Goal: Task Accomplishment & Management: Use online tool/utility

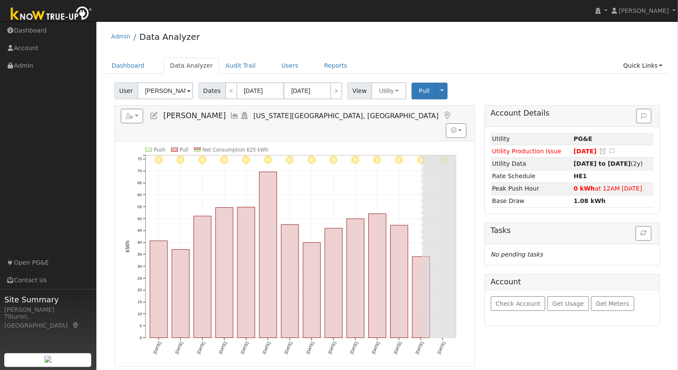
click at [613, 34] on div "Admin Data Analyzer" at bounding box center [387, 39] width 564 height 26
click at [156, 89] on input "James Myers" at bounding box center [166, 90] width 56 height 17
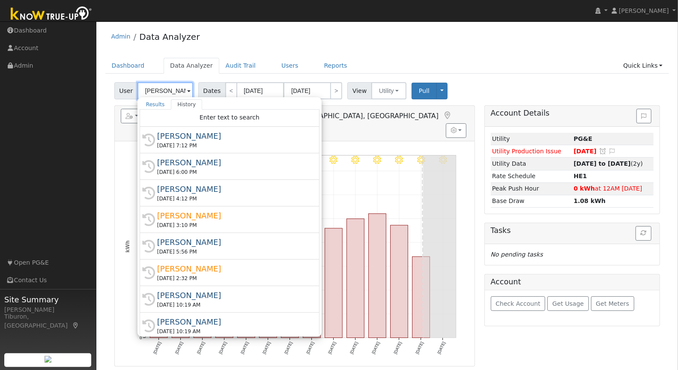
click at [156, 89] on input "James Myers" at bounding box center [166, 90] width 56 height 17
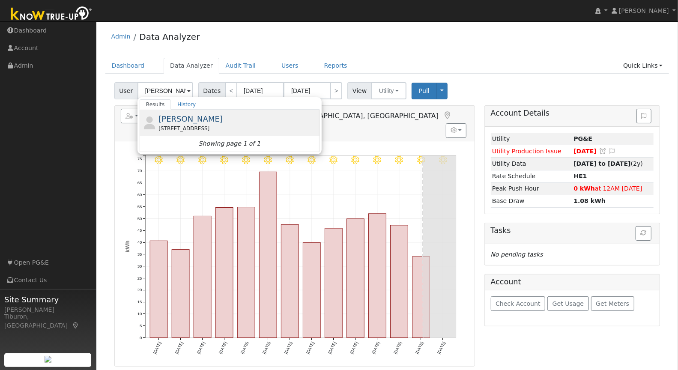
click at [198, 128] on div "[STREET_ADDRESS]" at bounding box center [238, 129] width 159 height 8
type input "[PERSON_NAME]"
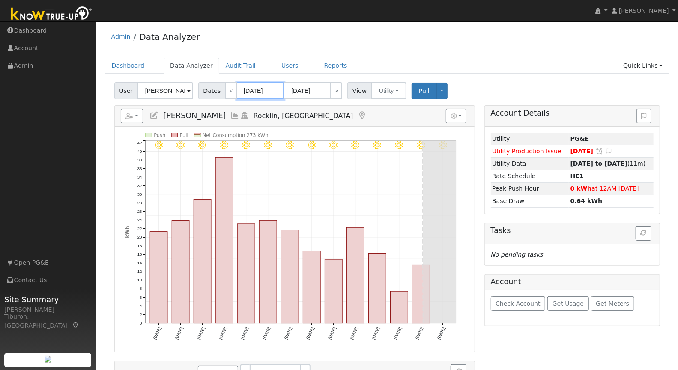
click at [258, 89] on input "08/06/2025" at bounding box center [260, 90] width 47 height 17
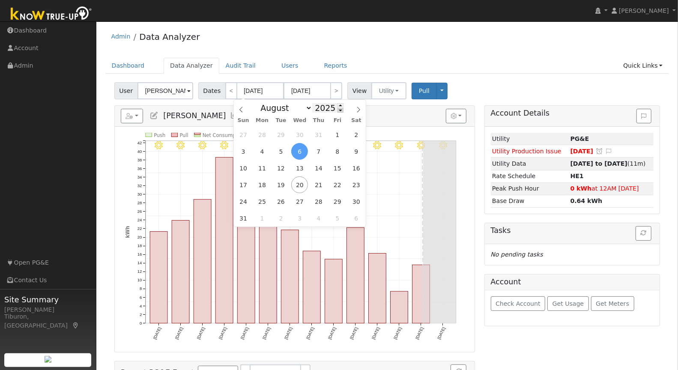
click at [338, 111] on span at bounding box center [341, 110] width 6 height 5
type input "2024"
click at [321, 134] on span "1" at bounding box center [318, 134] width 17 height 17
type input "08/01/2024"
type input "08/31/2024"
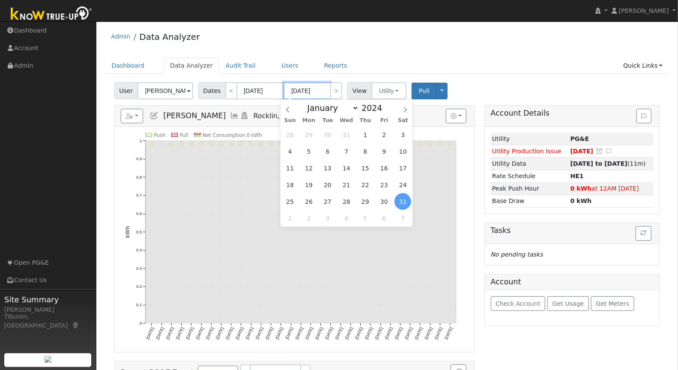
click at [322, 92] on input "08/31/2024" at bounding box center [307, 90] width 47 height 17
click at [387, 104] on span at bounding box center [387, 105] width 6 height 5
type input "2025"
drag, startPoint x: 365, startPoint y: 132, endPoint x: 361, endPoint y: 136, distance: 5.2
click at [364, 132] on span "31" at bounding box center [365, 134] width 17 height 17
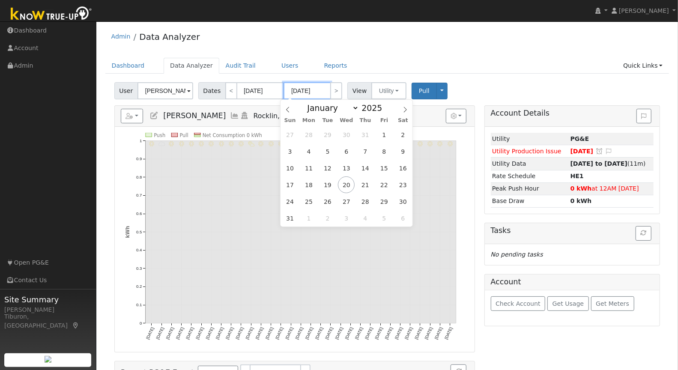
type input "07/31/2025"
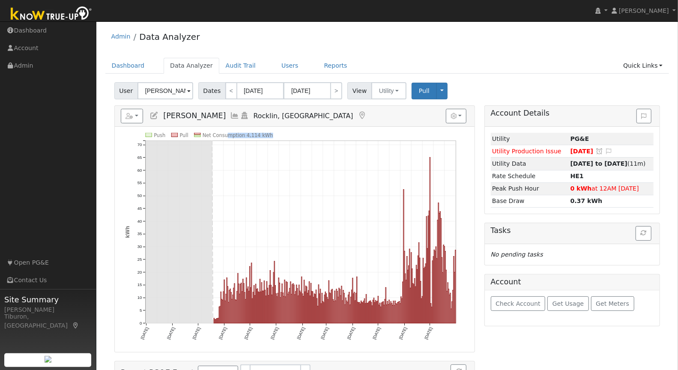
drag, startPoint x: 270, startPoint y: 135, endPoint x: 228, endPoint y: 134, distance: 41.6
click at [228, 134] on icon "Push Pull Net Consumption 4,114 kWh Thu 8/01 Sun 9/01 Tue 10/01 Fri 11/01 Sun 1…" at bounding box center [295, 242] width 340 height 219
click at [267, 132] on text "Net Consumption 4,114 kWh" at bounding box center [238, 135] width 71 height 6
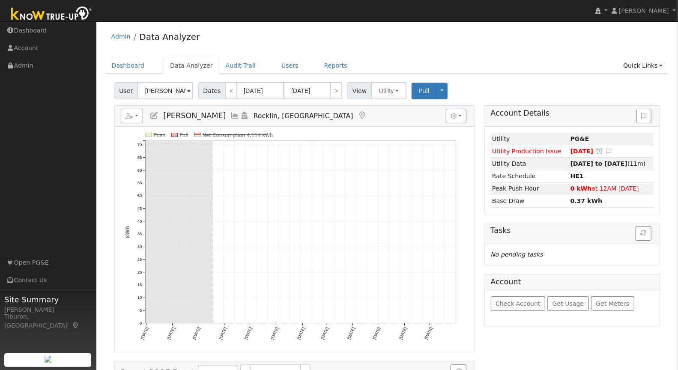
click at [253, 133] on text "Net Consumption 4,114 kWh" at bounding box center [238, 135] width 71 height 6
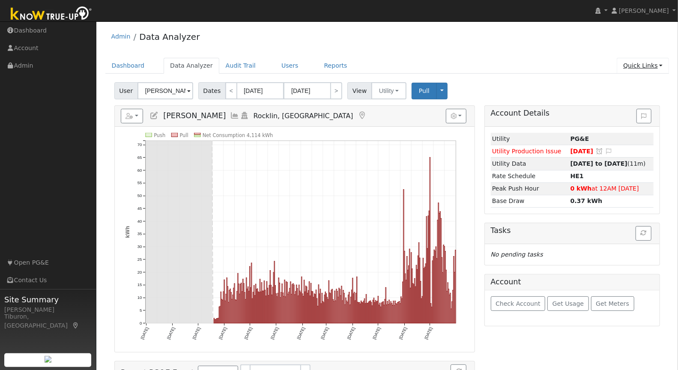
click at [656, 63] on link "Quick Links" at bounding box center [643, 66] width 52 height 16
click at [623, 111] on link "Run a Scenario Report" at bounding box center [625, 114] width 87 height 12
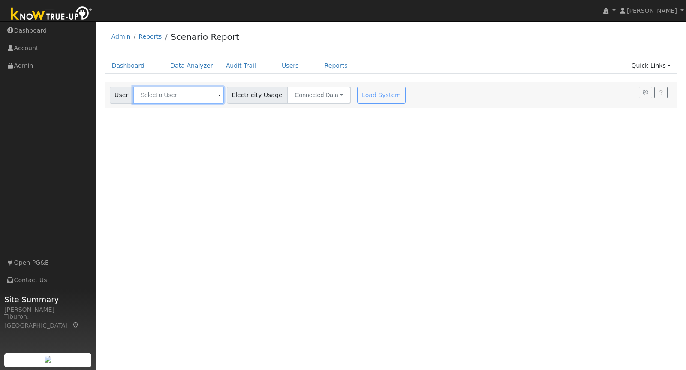
click at [160, 99] on input "text" at bounding box center [178, 95] width 91 height 17
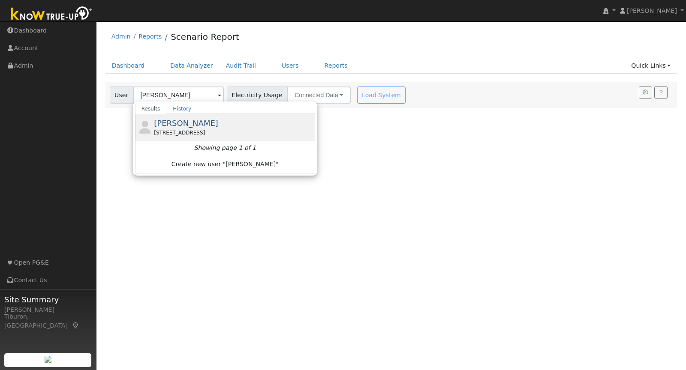
click at [182, 121] on span "[PERSON_NAME]" at bounding box center [186, 123] width 64 height 9
type input "[PERSON_NAME]"
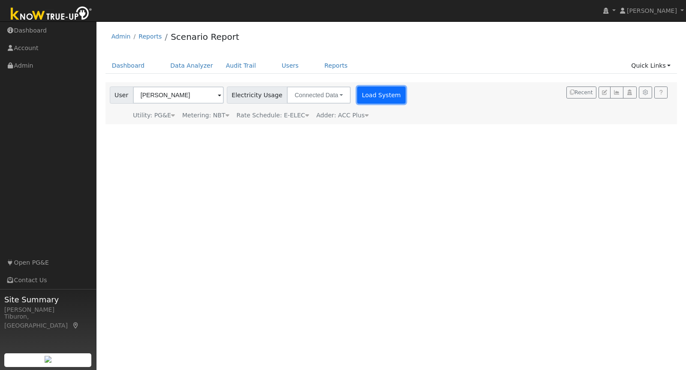
click at [371, 96] on button "Load System" at bounding box center [381, 95] width 49 height 17
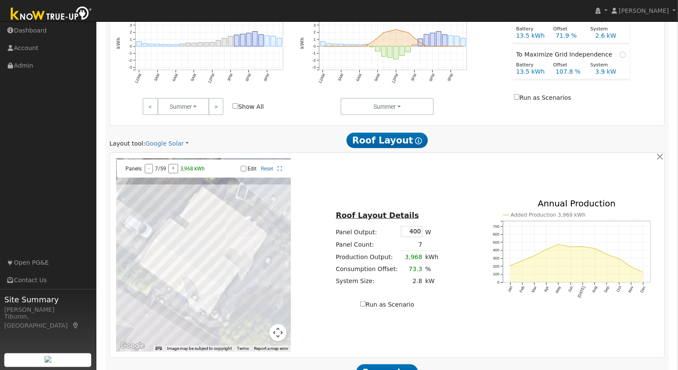
scroll to position [507, 0]
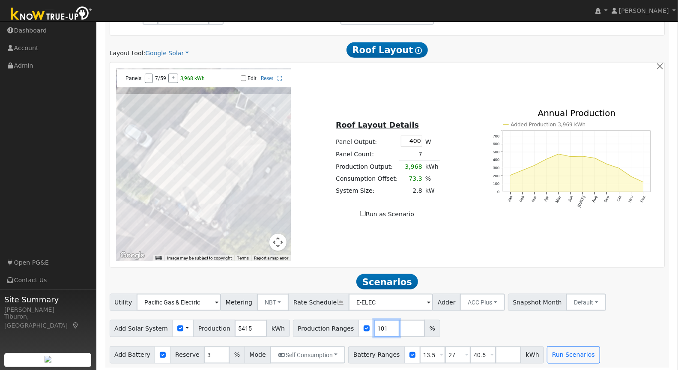
click at [378, 324] on input "101" at bounding box center [387, 328] width 26 height 17
drag, startPoint x: 375, startPoint y: 327, endPoint x: 362, endPoint y: 325, distance: 13.0
click at [374, 325] on input "101" at bounding box center [387, 328] width 26 height 17
type input "120"
click at [399, 327] on input "number" at bounding box center [412, 328] width 26 height 17
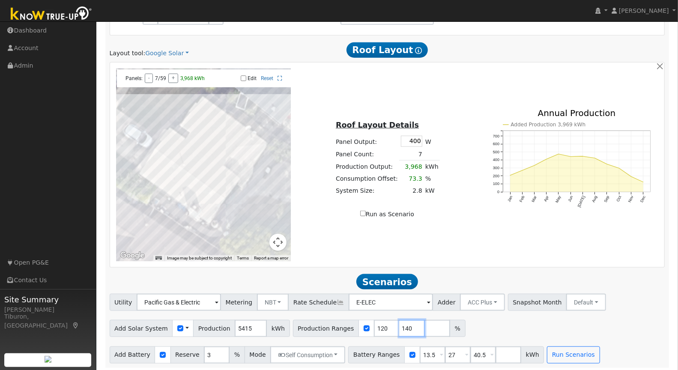
type input "140"
click at [425, 328] on input "number" at bounding box center [438, 328] width 26 height 17
type input "160"
click at [450, 328] on input "number" at bounding box center [463, 328] width 26 height 17
type input "180"
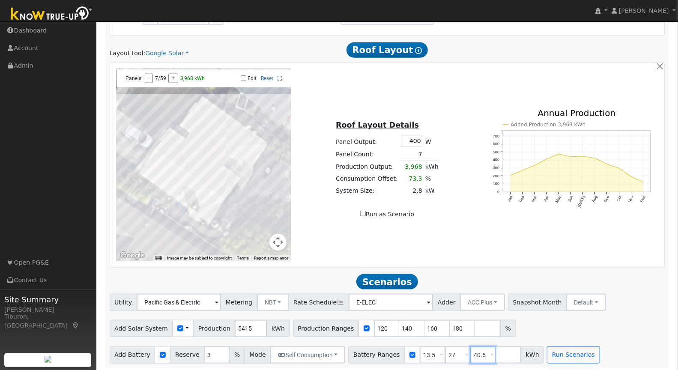
drag, startPoint x: 475, startPoint y: 354, endPoint x: 459, endPoint y: 353, distance: 15.9
click at [459, 353] on div "Battery Ranges 13.5 Overrides Reserve % Mode None None Self Consumption Peak Sa…" at bounding box center [446, 355] width 196 height 17
drag, startPoint x: 424, startPoint y: 352, endPoint x: 386, endPoint y: 354, distance: 37.8
click at [386, 354] on div "Battery Ranges 13.5 Overrides Reserve % Mode None None Self Consumption Peak Sa…" at bounding box center [433, 355] width 171 height 17
type input "8"
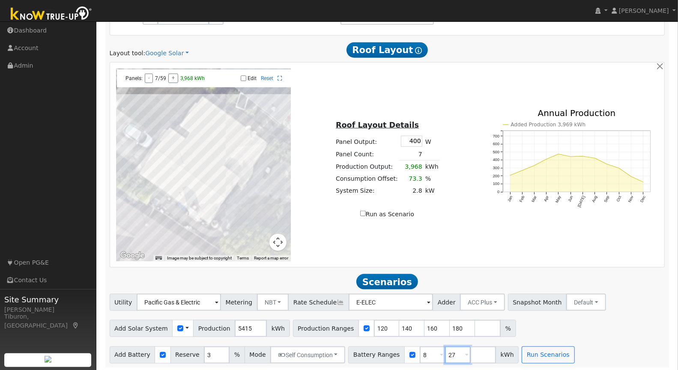
drag, startPoint x: 445, startPoint y: 351, endPoint x: 430, endPoint y: 352, distance: 14.6
click at [430, 352] on div "Battery Ranges 8 Overrides Reserve % Mode None None Self Consumption Peak Savin…" at bounding box center [433, 355] width 171 height 17
type input "16"
click at [471, 354] on input "number" at bounding box center [484, 355] width 26 height 17
type input "24"
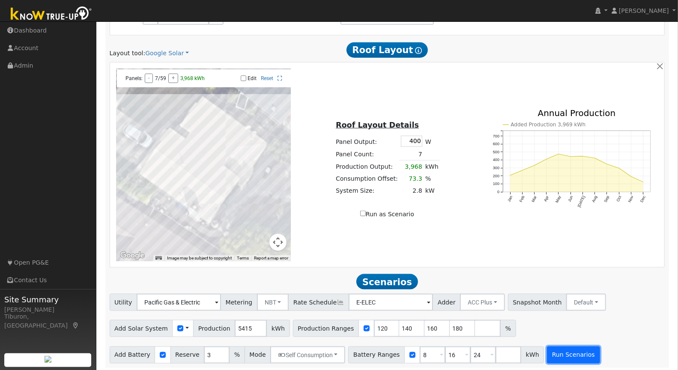
click at [561, 354] on button "Run Scenarios" at bounding box center [573, 355] width 53 height 17
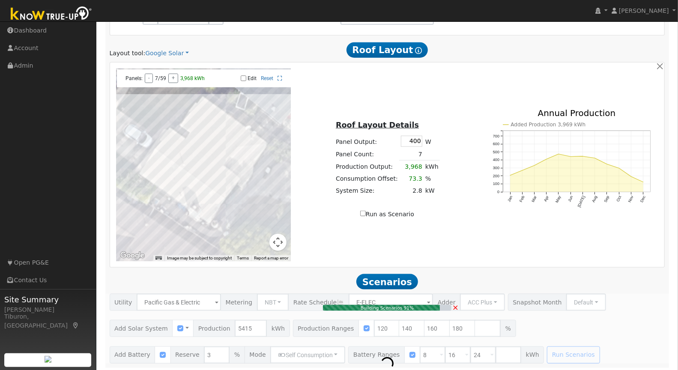
type input "6.5"
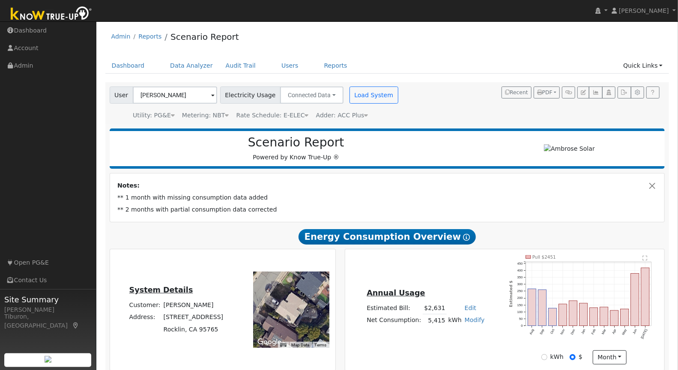
scroll to position [187, 0]
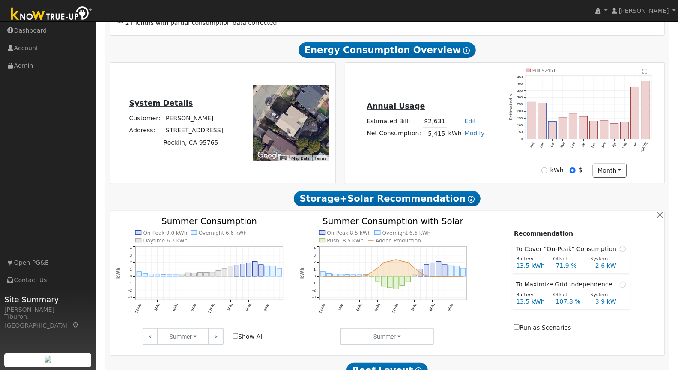
drag, startPoint x: 465, startPoint y: 118, endPoint x: 428, endPoint y: 180, distance: 71.5
click at [465, 118] on link "Edit" at bounding box center [471, 121] width 12 height 7
click at [420, 133] on input "number" at bounding box center [422, 136] width 30 height 17
type input "300"
click at [494, 155] on div "Annual Usage Estimated Bill: $2,631 Edit Estimated Bill $ 300 Annual Net Consum…" at bounding box center [505, 124] width 317 height 110
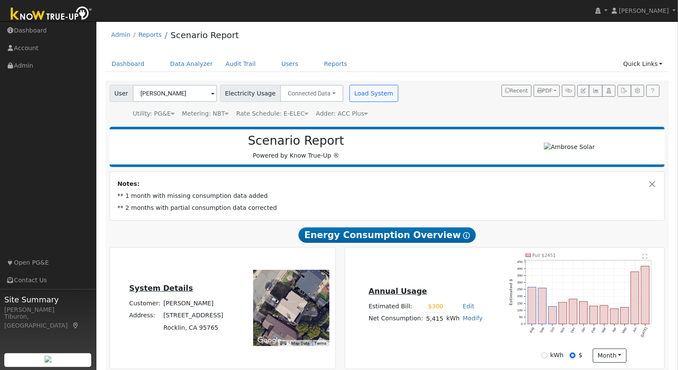
scroll to position [0, 0]
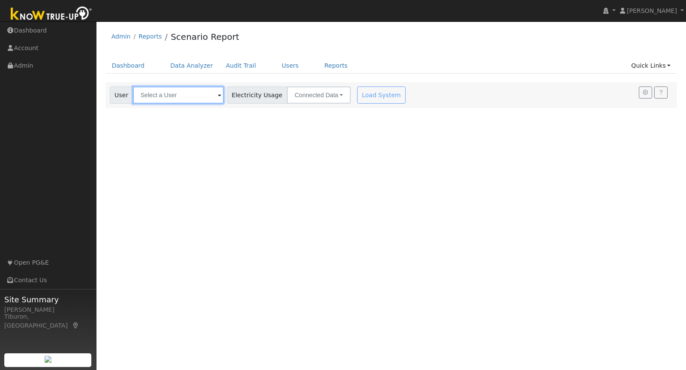
drag, startPoint x: 193, startPoint y: 95, endPoint x: 193, endPoint y: 99, distance: 4.3
click at [193, 95] on input "text" at bounding box center [178, 95] width 91 height 17
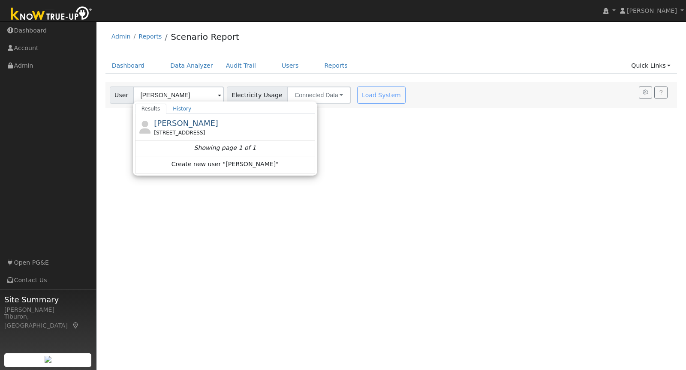
click at [186, 121] on span "[PERSON_NAME]" at bounding box center [186, 123] width 64 height 9
type input "[PERSON_NAME]"
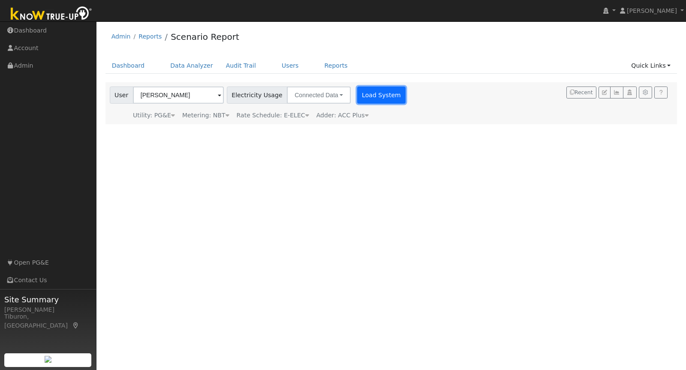
click at [357, 98] on button "Load System" at bounding box center [381, 95] width 49 height 17
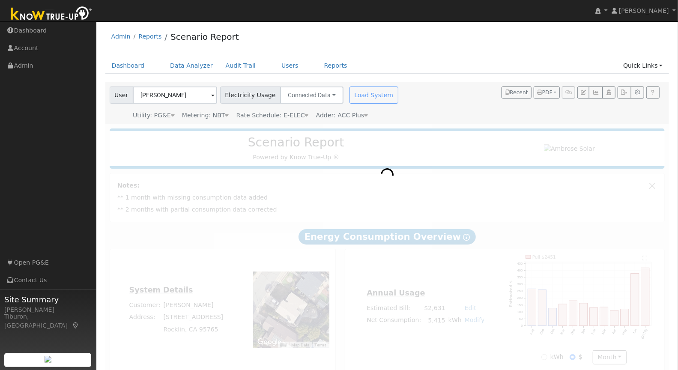
click at [201, 114] on div "Metering: NBT" at bounding box center [205, 115] width 47 height 9
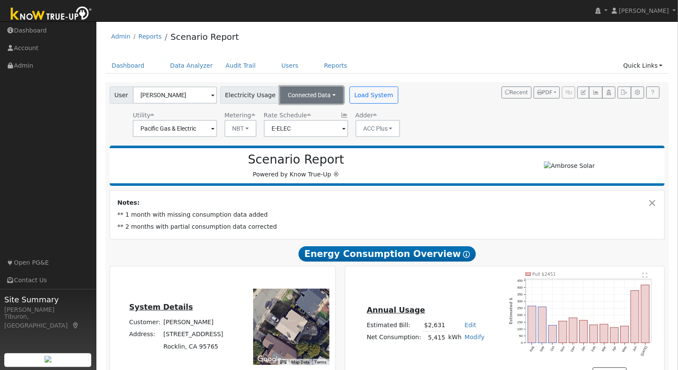
click at [308, 98] on button "Connected Data" at bounding box center [311, 95] width 63 height 17
click at [308, 125] on link "Estimated Data" at bounding box center [312, 126] width 61 height 12
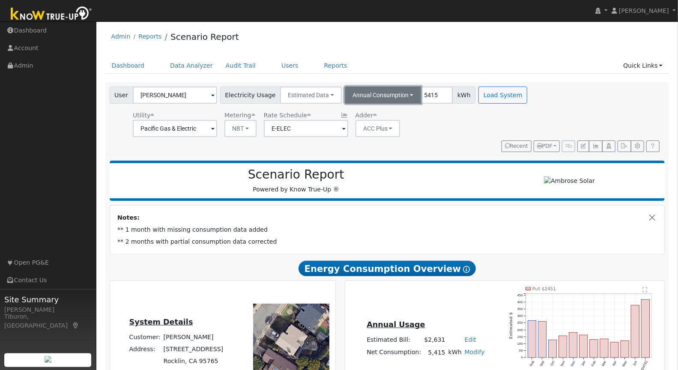
click at [378, 99] on button "Annual Consumption" at bounding box center [383, 95] width 77 height 17
click at [365, 129] on link "Monthly Bill" at bounding box center [385, 126] width 75 height 12
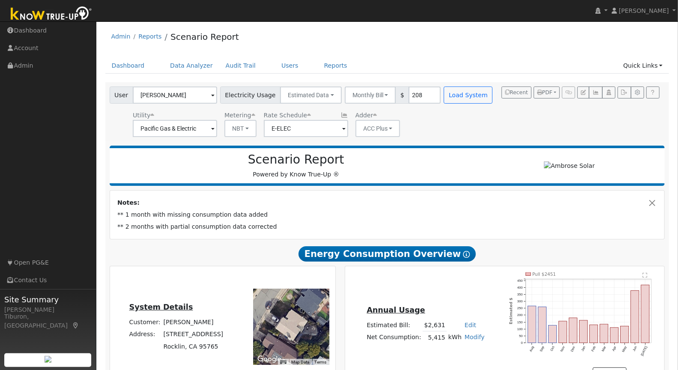
drag, startPoint x: 414, startPoint y: 96, endPoint x: 394, endPoint y: 95, distance: 20.2
click at [394, 95] on div "Monthly Bill Annual Consumption Monthly Bill $ 208" at bounding box center [393, 95] width 96 height 17
type input "300"
click at [453, 93] on button "Load System" at bounding box center [468, 95] width 49 height 17
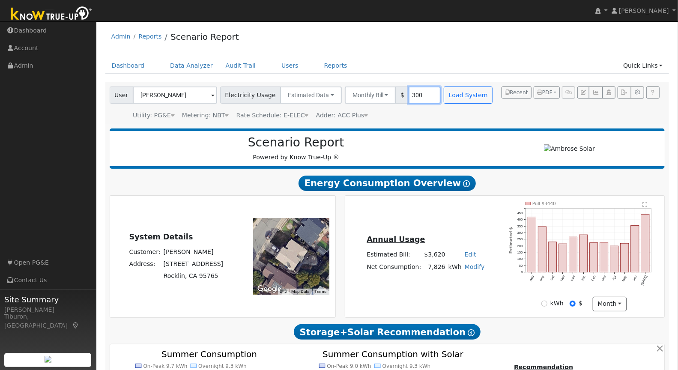
click at [412, 93] on input "300" at bounding box center [425, 95] width 32 height 17
click at [431, 120] on div "User Elisha Lopez Account Default Account Default Account 5643 Miners Circle, R…" at bounding box center [387, 103] width 564 height 42
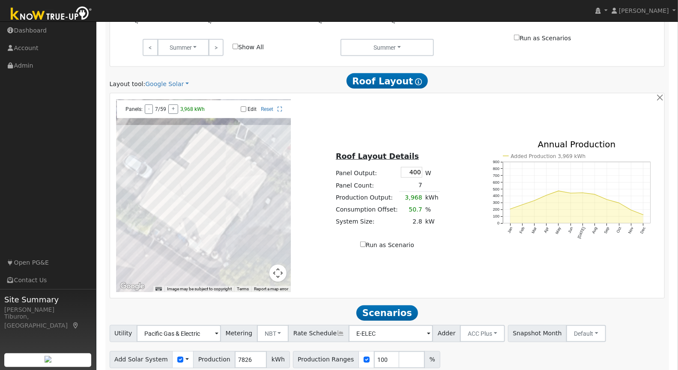
scroll to position [455, 0]
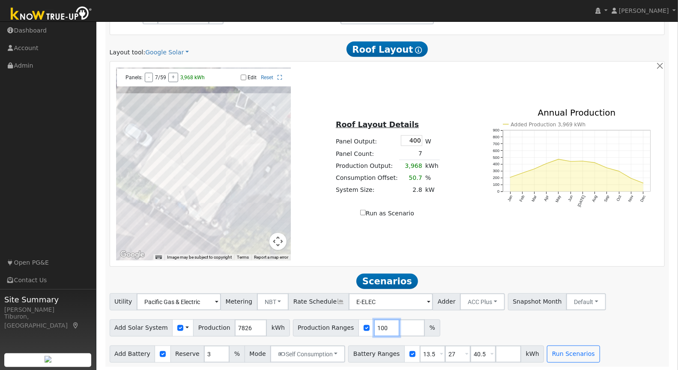
drag, startPoint x: 375, startPoint y: 326, endPoint x: 363, endPoint y: 326, distance: 12.4
click at [374, 326] on input "100" at bounding box center [387, 328] width 26 height 17
type input "120"
click at [399, 324] on input "number" at bounding box center [412, 328] width 26 height 17
type input "140"
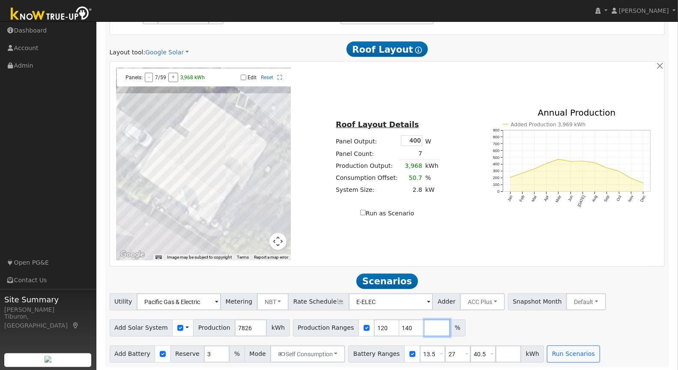
click at [425, 327] on input "number" at bounding box center [438, 328] width 26 height 17
type input "160"
click at [450, 325] on input "number" at bounding box center [463, 328] width 26 height 17
type input "180"
drag, startPoint x: 425, startPoint y: 354, endPoint x: 369, endPoint y: 345, distance: 57.1
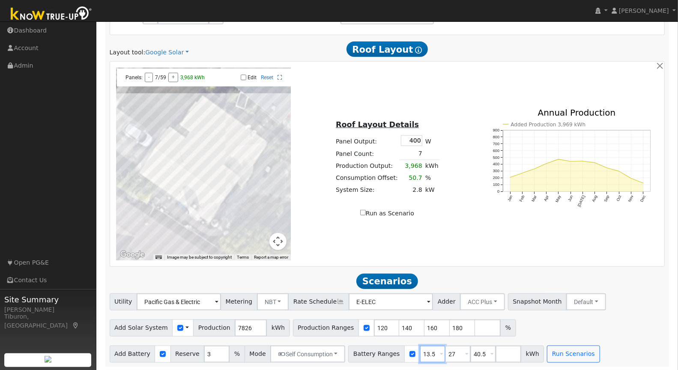
click at [369, 346] on div "Battery Ranges 13.5 Overrides Reserve % Mode None None Self Consumption Peak Sa…" at bounding box center [446, 354] width 196 height 17
type input "8"
drag, startPoint x: 447, startPoint y: 353, endPoint x: 423, endPoint y: 353, distance: 23.1
click at [423, 353] on div "Battery Ranges 8 Overrides Reserve % Mode None None Self Consumption Peak Savin…" at bounding box center [446, 354] width 196 height 17
type input "16"
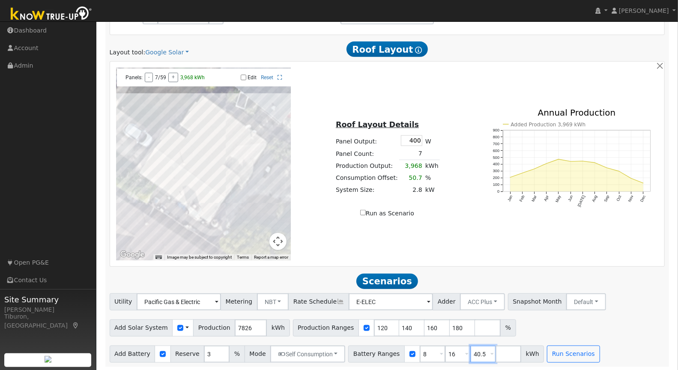
drag, startPoint x: 477, startPoint y: 355, endPoint x: 427, endPoint y: 351, distance: 50.3
click at [427, 351] on div "Battery Ranges 8 Overrides Reserve % Mode None None Self Consumption Peak Savin…" at bounding box center [446, 354] width 196 height 17
type input "24"
click at [557, 348] on button "Run Scenarios" at bounding box center [573, 354] width 53 height 17
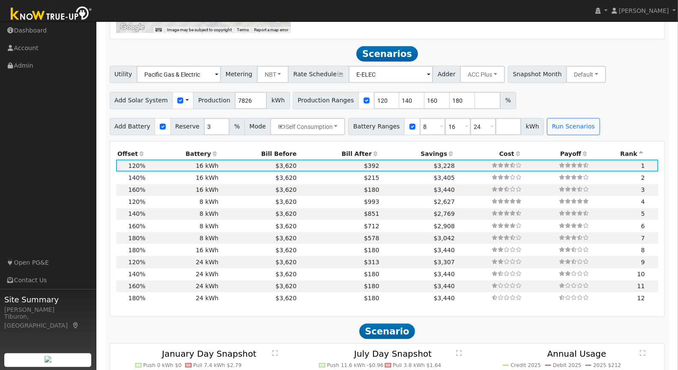
scroll to position [701, 0]
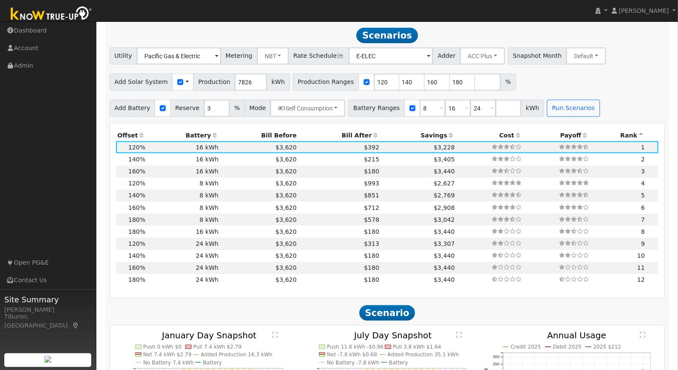
click at [353, 132] on th "Bill After" at bounding box center [339, 135] width 83 height 12
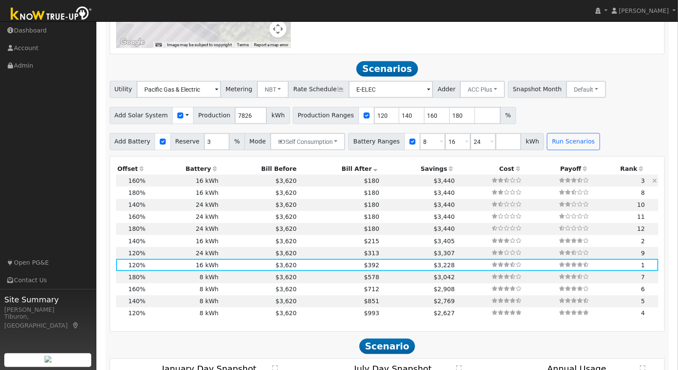
scroll to position [626, 0]
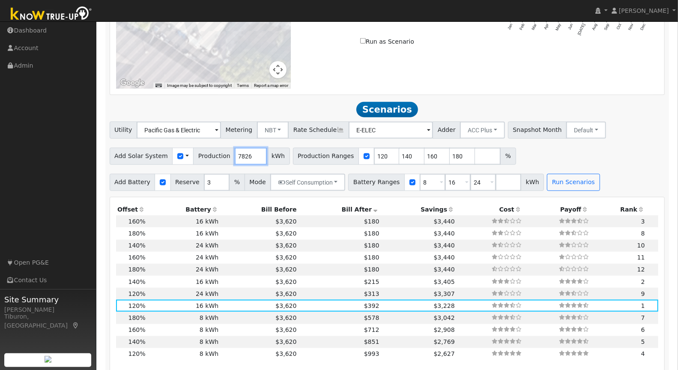
drag, startPoint x: 245, startPoint y: 154, endPoint x: 223, endPoint y: 156, distance: 22.4
click at [223, 156] on div "Add Solar System Use CSV Data Production 7826 kWh" at bounding box center [200, 156] width 180 height 17
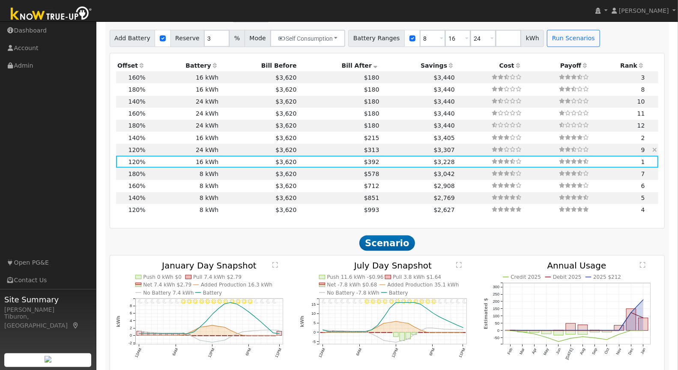
scroll to position [751, 0]
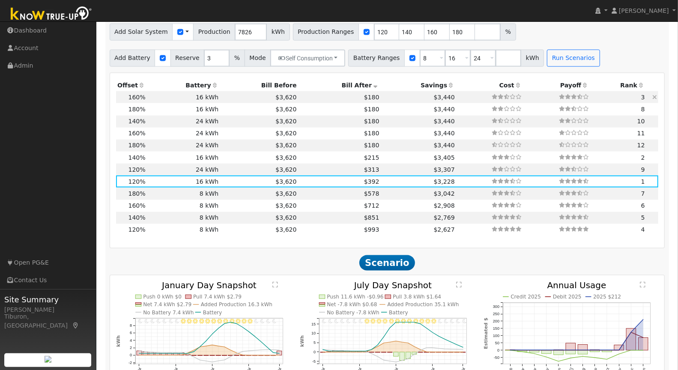
click at [317, 96] on td "$180" at bounding box center [339, 97] width 83 height 12
type input "8.3"
type input "$29,218"
type input "$14,525"
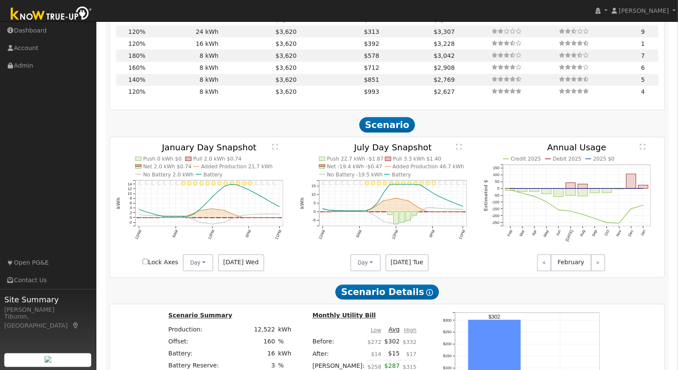
scroll to position [888, 0]
click at [269, 146] on icon "11PM - undefined 10PM - Clear 9PM - Clear 8PM - Clear 7PM - Clear 6PM - Clear 5…" at bounding box center [203, 206] width 175 height 125
click at [276, 147] on text "" at bounding box center [276, 147] width 6 height 6
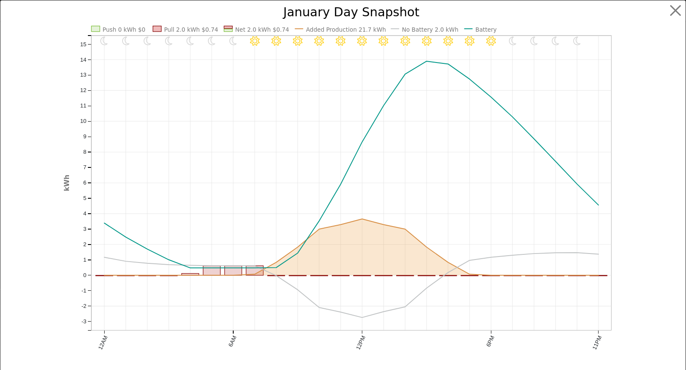
click at [671, 1] on div "11PM - undefined 10PM - Clear 9PM - Clear 8PM - Clear 7PM - Clear 6PM - Clear 5…" at bounding box center [342, 191] width 685 height 382
click at [667, 12] on button "button" at bounding box center [675, 11] width 16 height 16
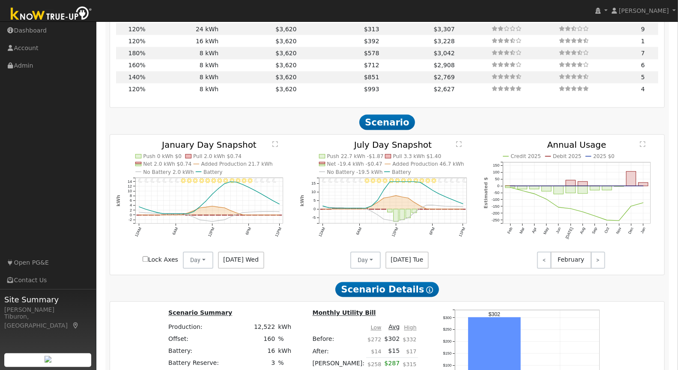
click at [463, 141] on icon "11PM - Clear 10PM - Clear 9PM - Clear 8PM - Clear 7PM - Clear 6PM - Clear 5PM -…" at bounding box center [387, 203] width 175 height 125
click at [459, 143] on text "" at bounding box center [459, 144] width 6 height 6
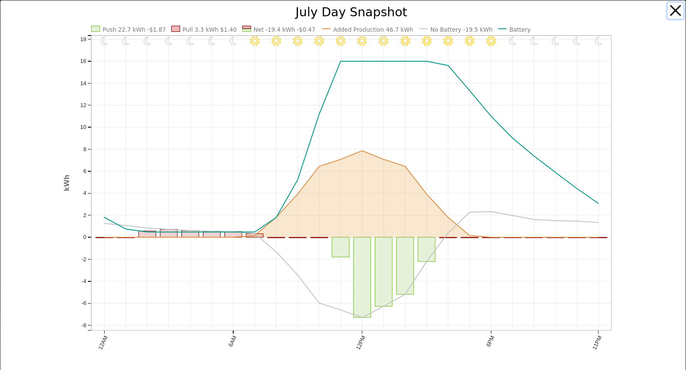
click at [667, 12] on button "button" at bounding box center [675, 11] width 16 height 16
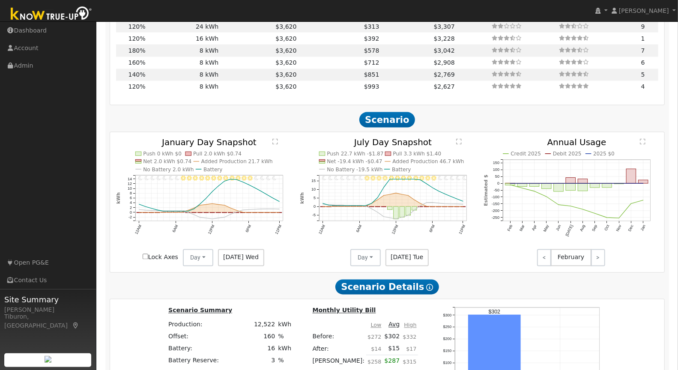
drag, startPoint x: 276, startPoint y: 136, endPoint x: 273, endPoint y: 139, distance: 4.6
click at [274, 138] on div "11PM - undefined 10PM - Clear 9PM - Clear 8PM - Clear 7PM - Clear 6PM - Clear 5…" at bounding box center [387, 202] width 555 height 140
click at [273, 140] on text "" at bounding box center [276, 141] width 6 height 6
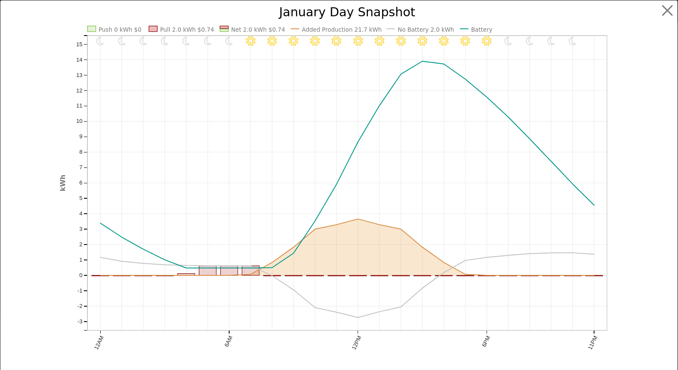
scroll to position [897, 0]
click at [671, 14] on button "button" at bounding box center [675, 11] width 16 height 16
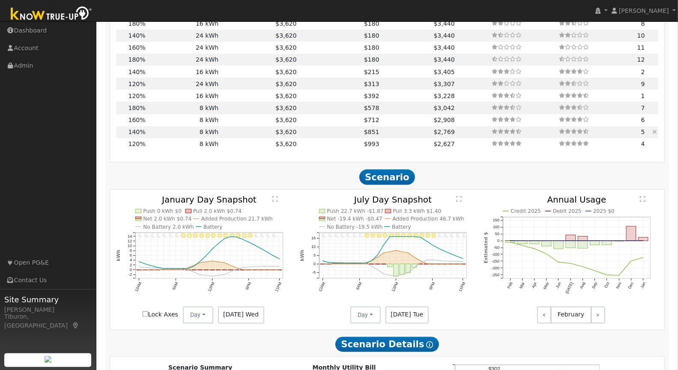
scroll to position [798, 0]
